Goal: Task Accomplishment & Management: Use online tool/utility

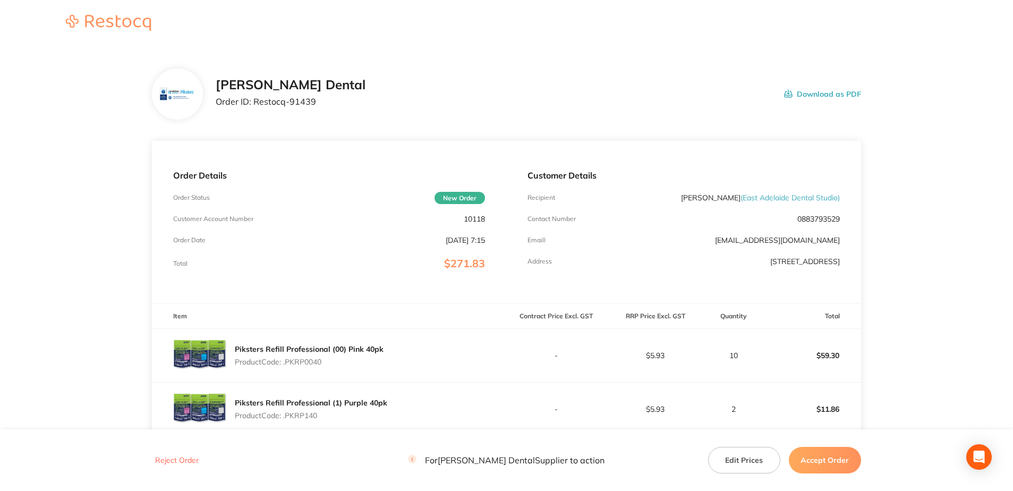
click at [829, 460] on button "Accept Order" at bounding box center [824, 460] width 72 height 27
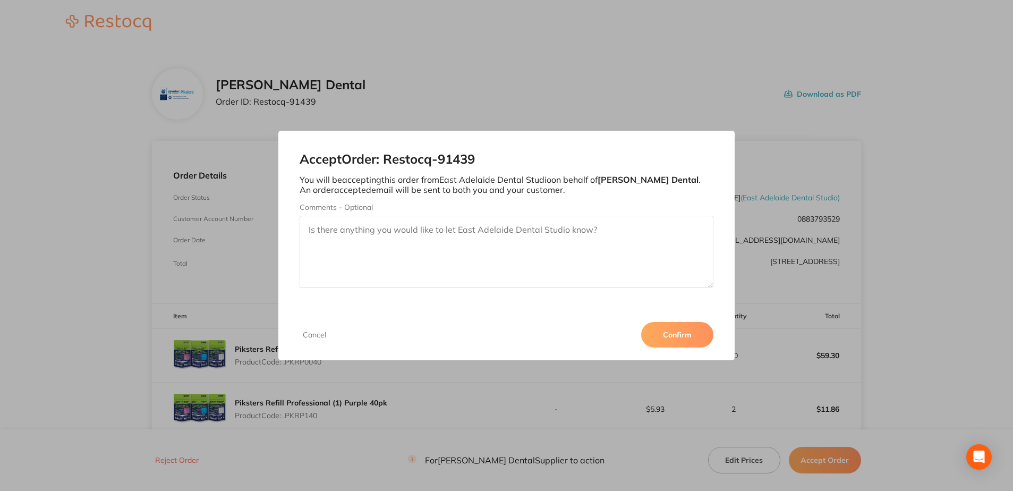
click at [673, 339] on button "Confirm" at bounding box center [677, 334] width 72 height 25
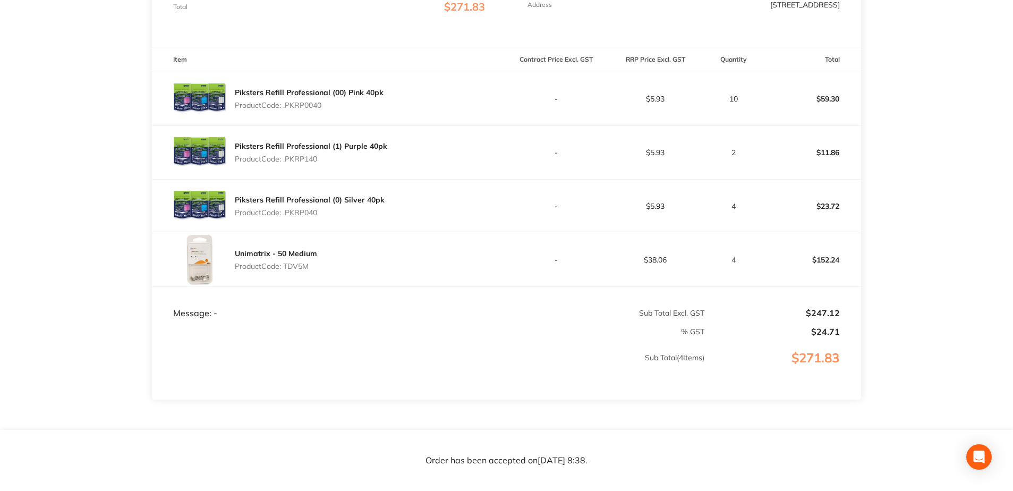
scroll to position [265, 0]
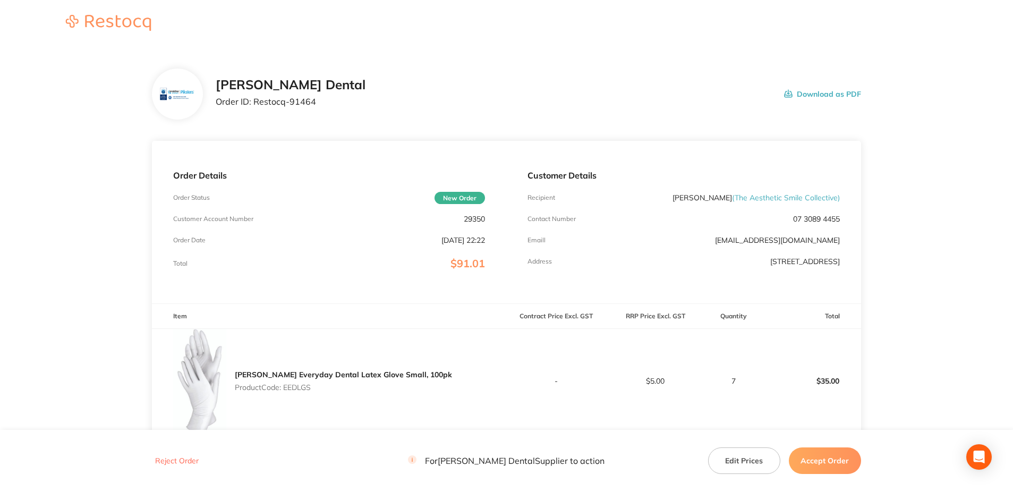
click at [830, 454] on button "Accept Order" at bounding box center [824, 460] width 72 height 27
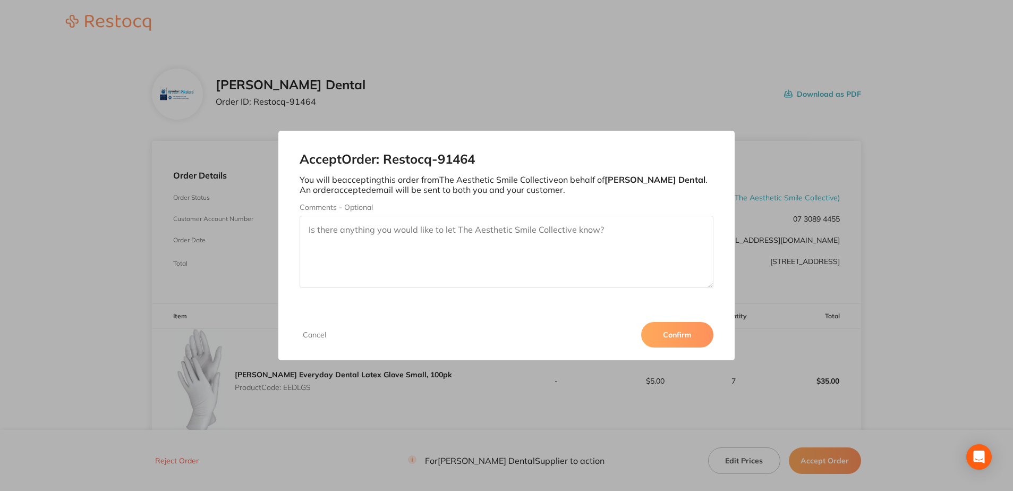
click at [672, 333] on button "Confirm" at bounding box center [677, 334] width 72 height 25
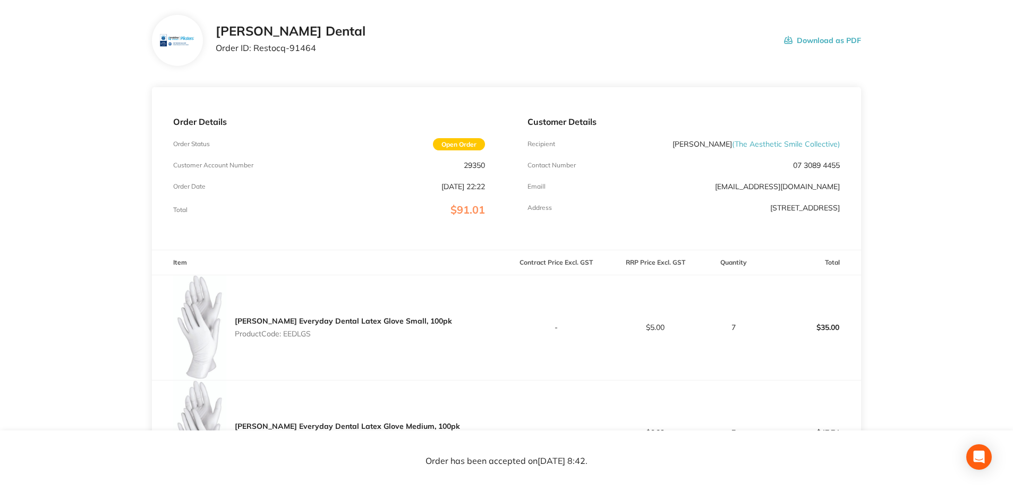
scroll to position [41, 0]
